Goal: Information Seeking & Learning: Understand process/instructions

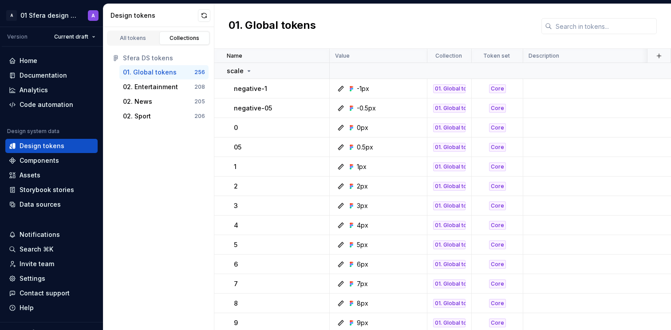
click at [393, 23] on div "01. Global tokens" at bounding box center [442, 26] width 456 height 45
click at [38, 63] on div "Home" at bounding box center [51, 60] width 85 height 9
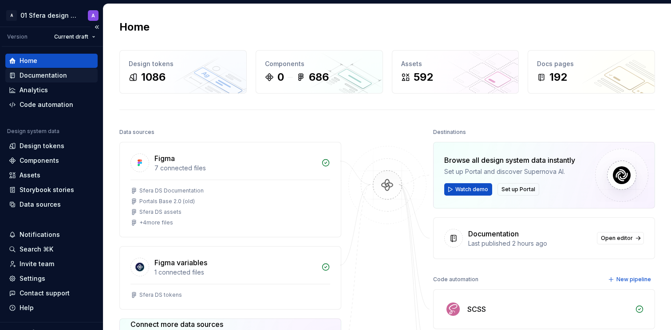
click at [47, 79] on div "Documentation" at bounding box center [43, 75] width 47 height 9
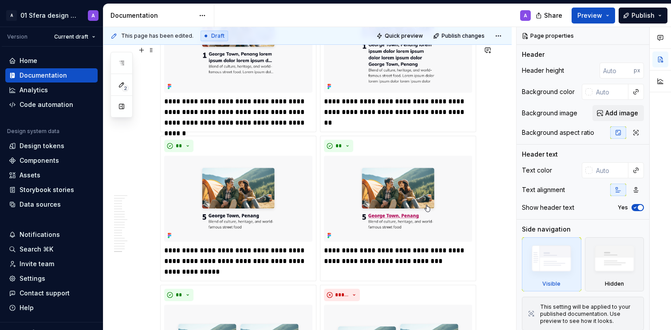
scroll to position [5781, 0]
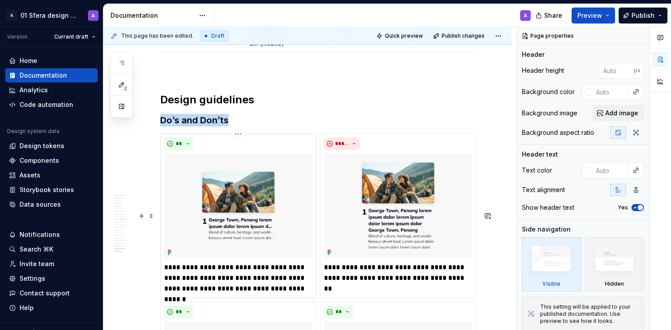
click at [267, 150] on div "**" at bounding box center [238, 143] width 148 height 12
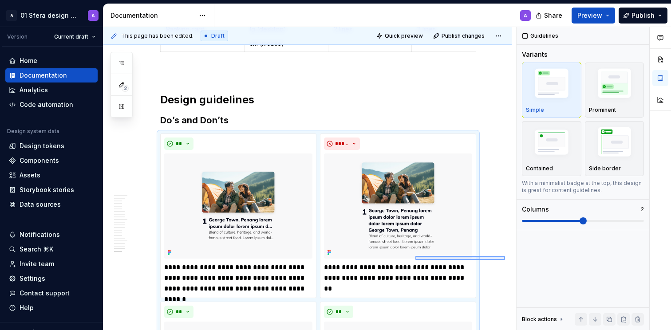
drag, startPoint x: 505, startPoint y: 256, endPoint x: 414, endPoint y: 259, distance: 91.0
click at [414, 259] on div "This page has been edited. Draft Quick preview Publish changes Card Cards are c…" at bounding box center [309, 178] width 412 height 303
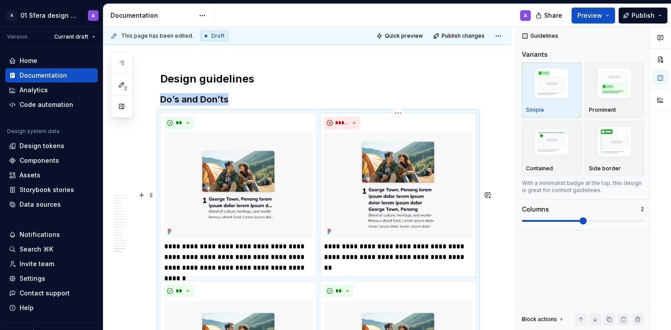
scroll to position [5796, 0]
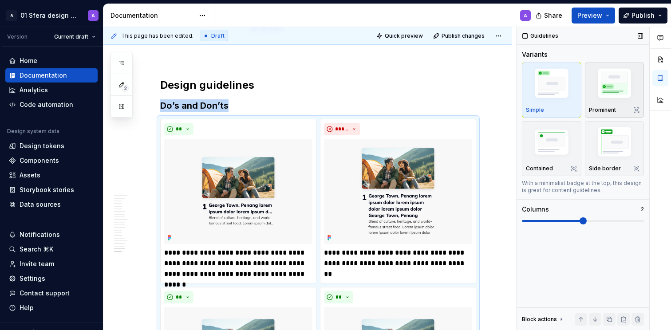
click at [610, 94] on img "button" at bounding box center [614, 85] width 51 height 39
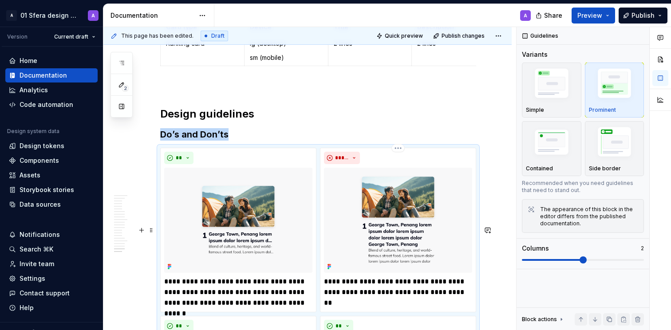
scroll to position [6200, 0]
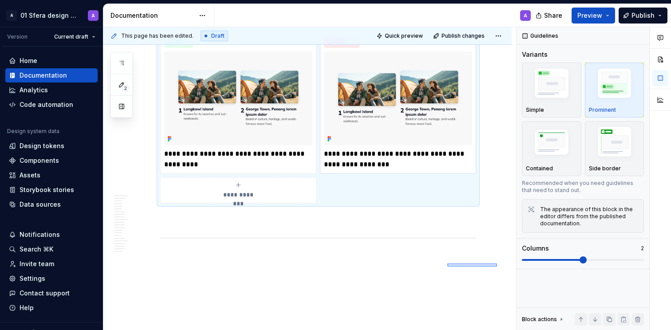
click at [446, 263] on div "This page has been edited. Draft Quick preview Publish changes Card Cards are c…" at bounding box center [309, 178] width 412 height 303
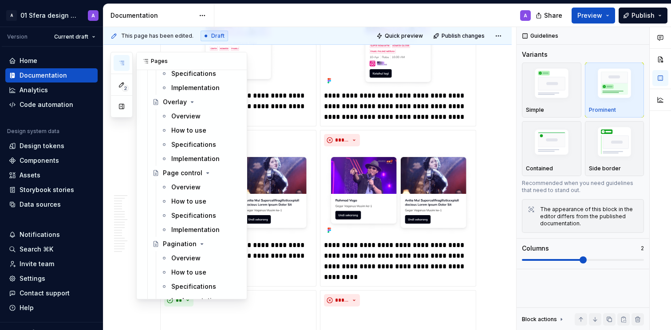
scroll to position [1749, 0]
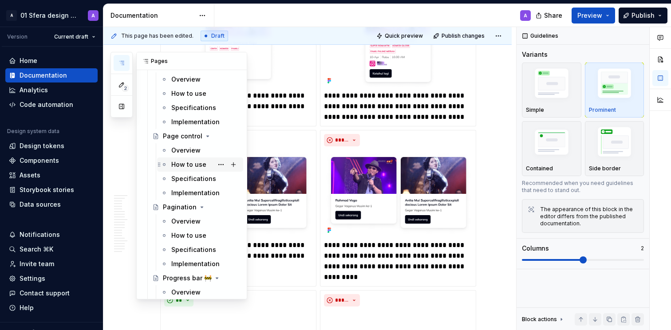
click at [189, 166] on div "How to use" at bounding box center [188, 164] width 35 height 9
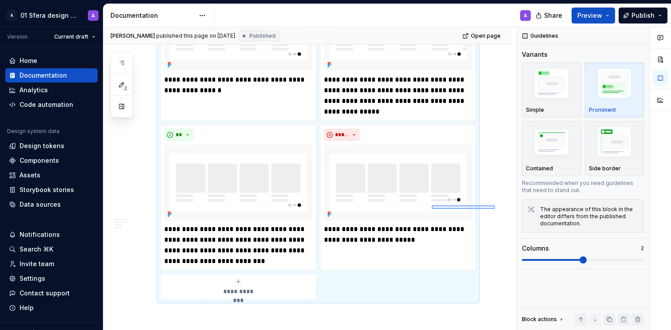
drag, startPoint x: 487, startPoint y: 211, endPoint x: 432, endPoint y: 205, distance: 56.2
click at [432, 205] on div "[PERSON_NAME] published this page on [DATE] Published Open page Page control Pa…" at bounding box center [309, 178] width 412 height 303
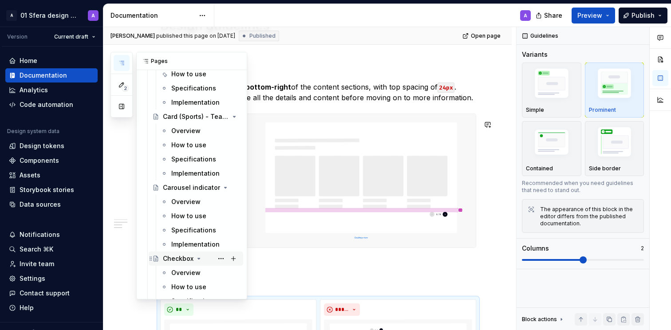
scroll to position [990, 0]
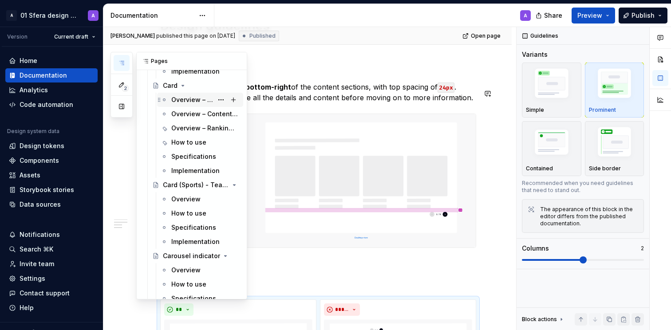
click at [189, 101] on div "Overview – Article card" at bounding box center [192, 99] width 42 height 9
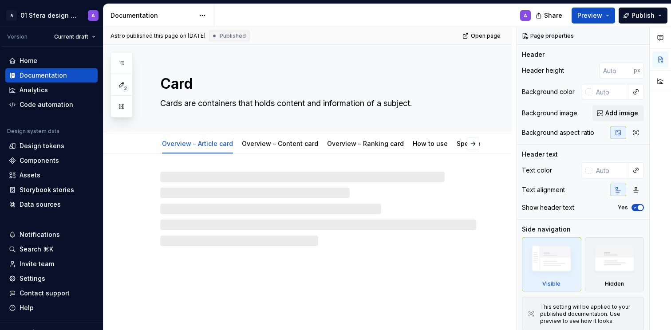
click at [422, 14] on div "A" at bounding box center [375, 15] width 323 height 23
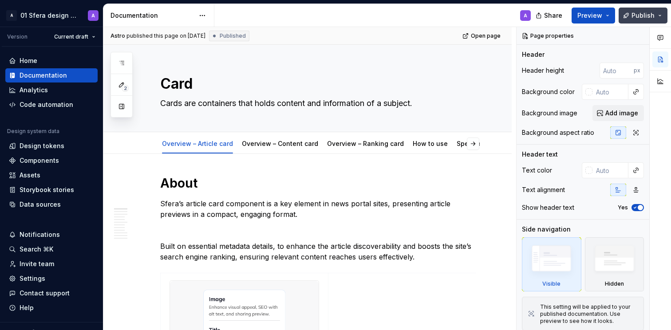
click at [641, 20] on button "Publish" at bounding box center [642, 16] width 49 height 16
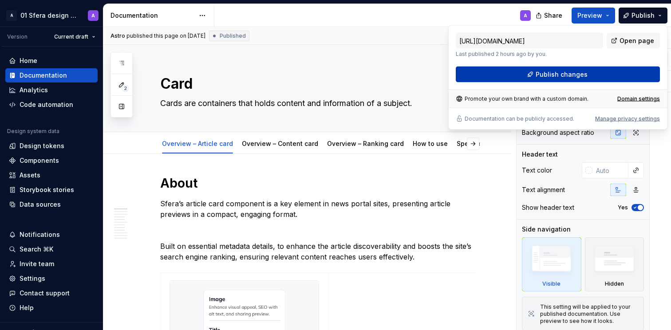
click at [566, 75] on span "Publish changes" at bounding box center [561, 74] width 52 height 9
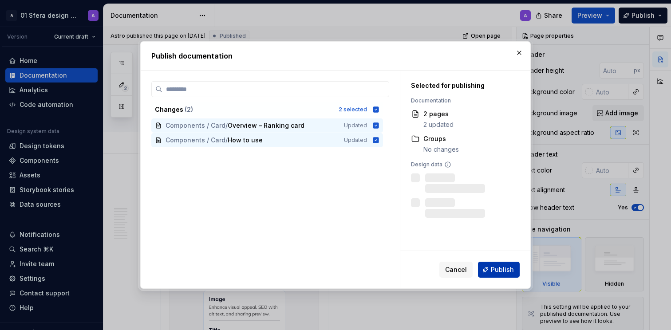
click at [500, 268] on span "Publish" at bounding box center [502, 269] width 23 height 9
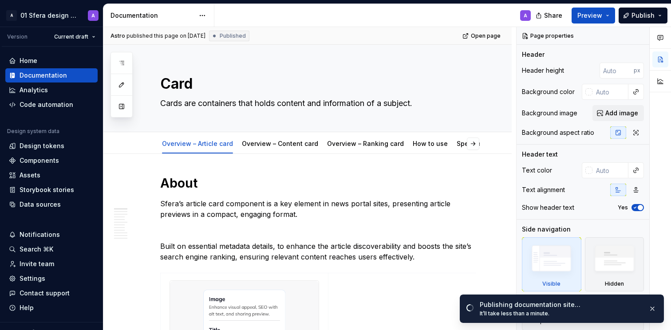
click at [310, 16] on div "A" at bounding box center [375, 15] width 323 height 23
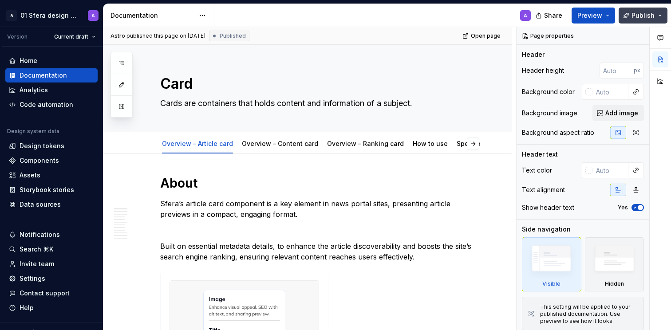
click at [647, 16] on span "Publish" at bounding box center [642, 15] width 23 height 9
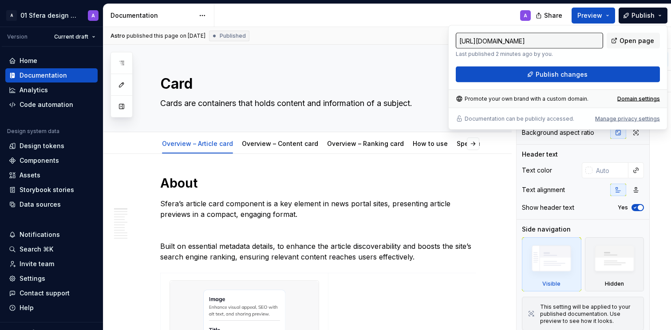
type textarea "*"
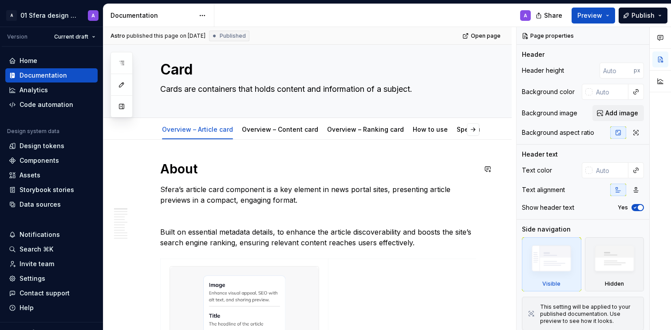
scroll to position [16, 0]
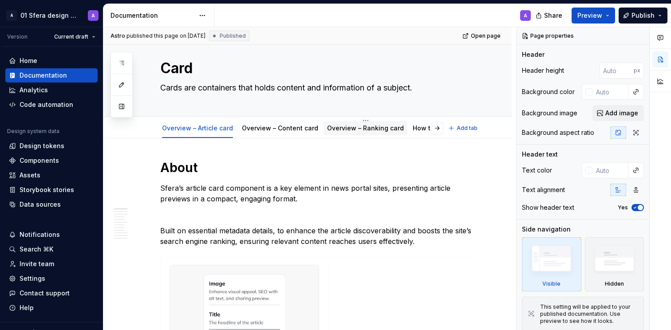
click at [350, 130] on link "Overview – Ranking card" at bounding box center [365, 128] width 77 height 8
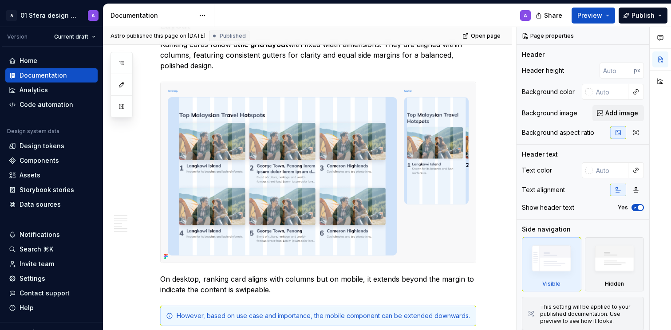
scroll to position [838, 0]
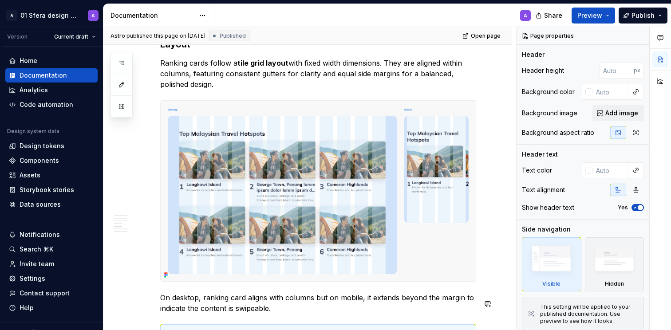
click at [241, 307] on p "On desktop, ranking card aligns with columns but on mobile, it extends beyond t…" at bounding box center [318, 302] width 316 height 21
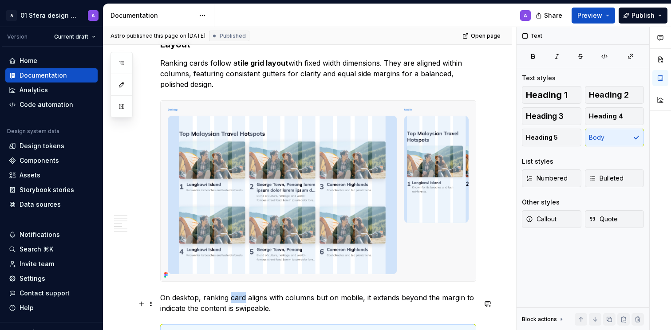
click at [241, 307] on p "On desktop, ranking card aligns with columns but on mobile, it extends beyond t…" at bounding box center [318, 302] width 316 height 21
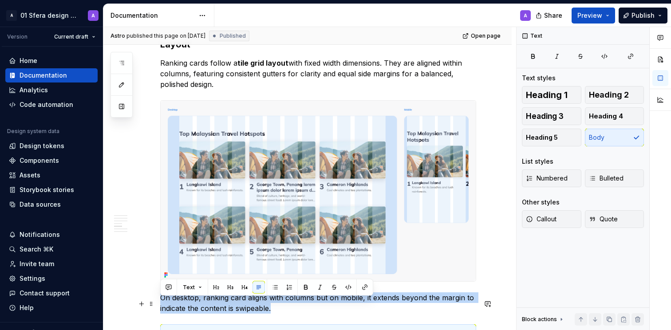
click at [241, 307] on p "On desktop, ranking card aligns with columns but on mobile, it extends beyond t…" at bounding box center [318, 302] width 316 height 21
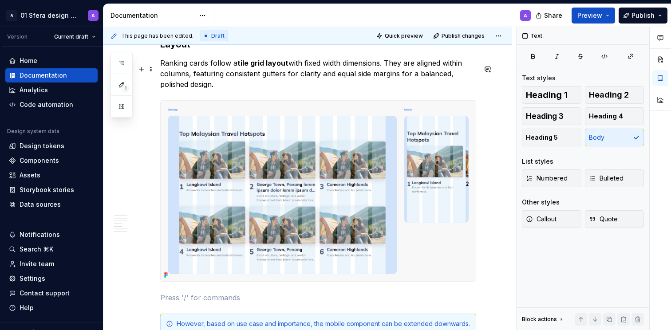
click at [254, 90] on p "Ranking cards follow a tile grid layout with fixed width dimensions. They are a…" at bounding box center [318, 74] width 316 height 32
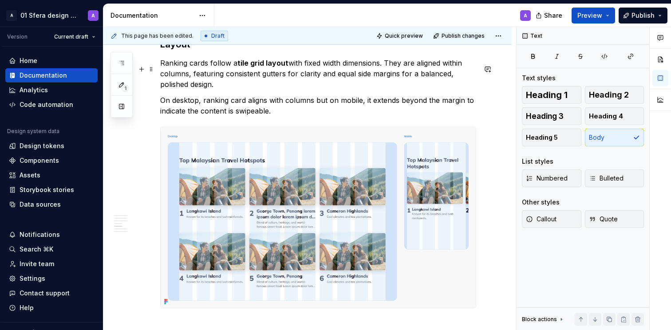
click at [238, 90] on p "Ranking cards follow a tile grid layout with fixed width dimensions. They are a…" at bounding box center [318, 74] width 316 height 32
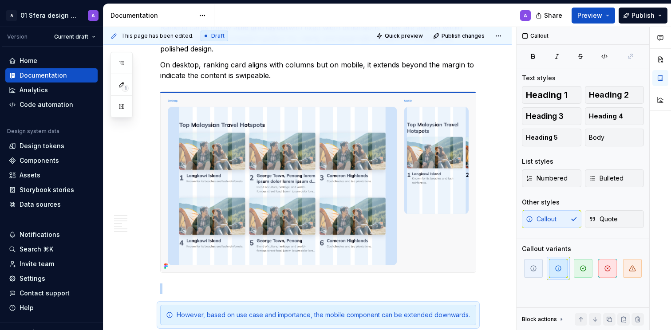
scroll to position [873, 0]
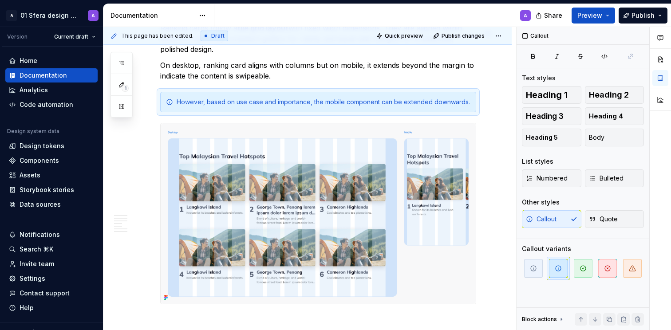
drag, startPoint x: 149, startPoint y: 269, endPoint x: 304, endPoint y: 11, distance: 301.2
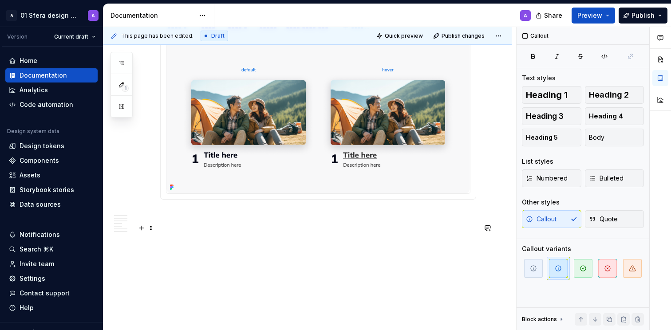
scroll to position [1468, 0]
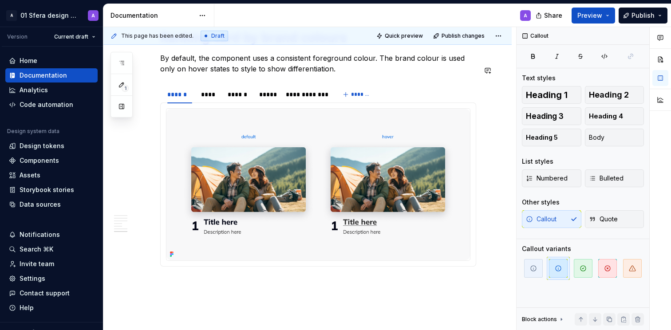
type textarea "*"
